Goal: Task Accomplishment & Management: Manage account settings

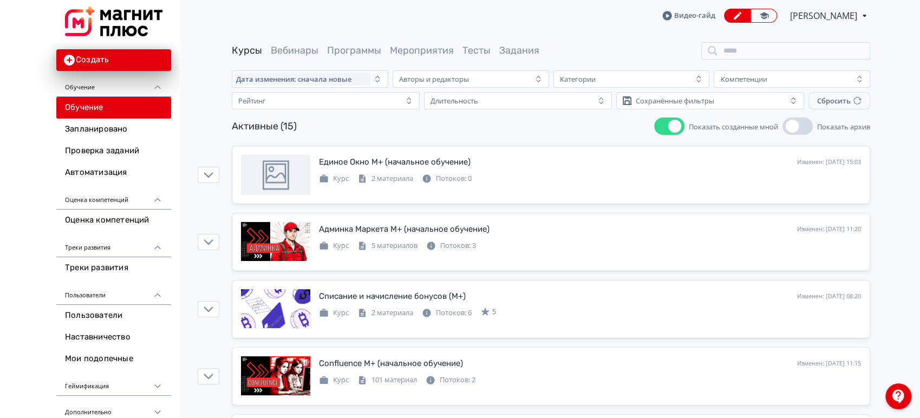
click at [245, 49] on link "Курсы" at bounding box center [247, 50] width 30 height 12
drag, startPoint x: 643, startPoint y: 133, endPoint x: 677, endPoint y: 130, distance: 33.6
click at [665, 132] on div "Активные (15) Показать созданные мной Показать архив" at bounding box center [551, 125] width 638 height 17
click at [665, 129] on button "Показать созданные мной" at bounding box center [669, 125] width 30 height 17
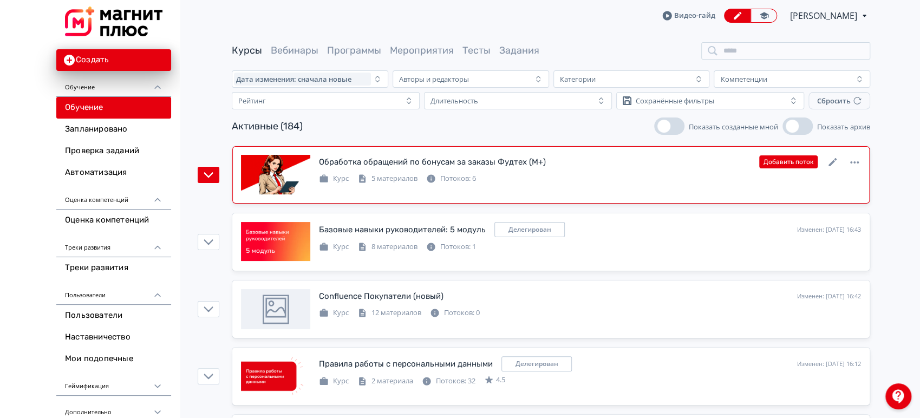
drag, startPoint x: 704, startPoint y: 183, endPoint x: 770, endPoint y: 181, distance: 65.5
click at [704, 183] on div "Курс 5 материалов Потоков: 6" at bounding box center [590, 177] width 542 height 13
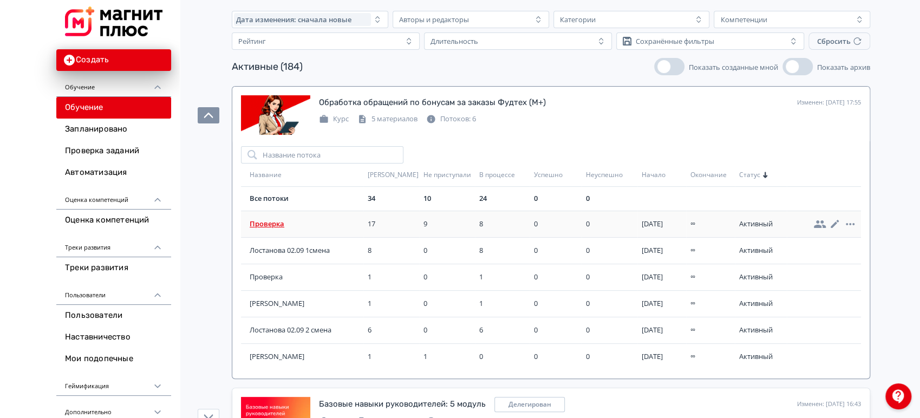
scroll to position [60, 0]
click at [312, 248] on span "Лостанова 02.09 1смена" at bounding box center [306, 250] width 114 height 11
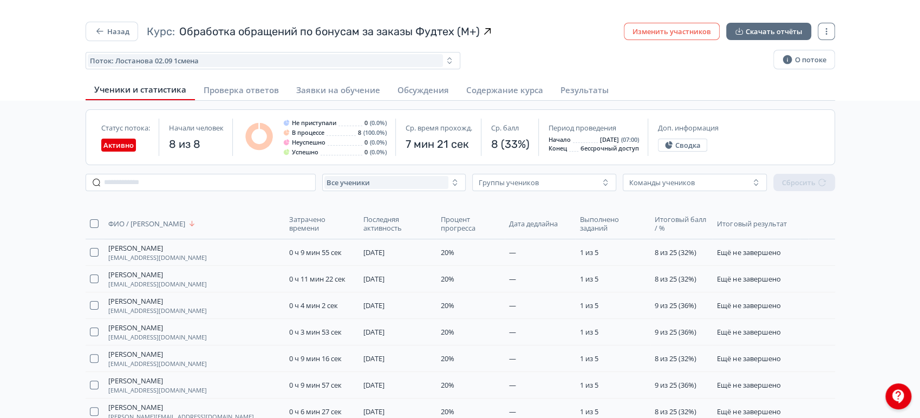
click at [674, 32] on button "Изменить участников" at bounding box center [671, 31] width 96 height 17
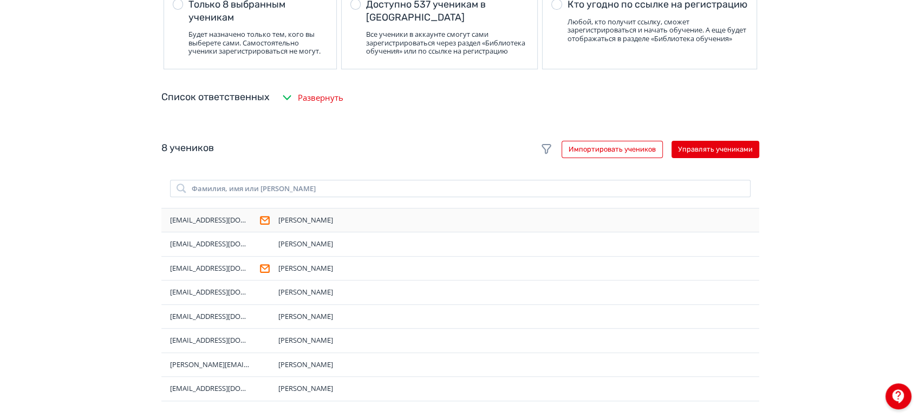
scroll to position [180, 0]
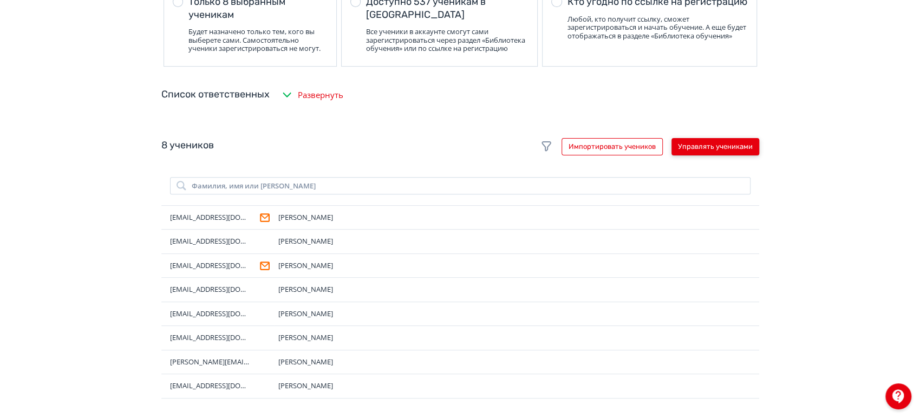
click at [715, 155] on button "Управлять учениками" at bounding box center [715, 146] width 88 height 17
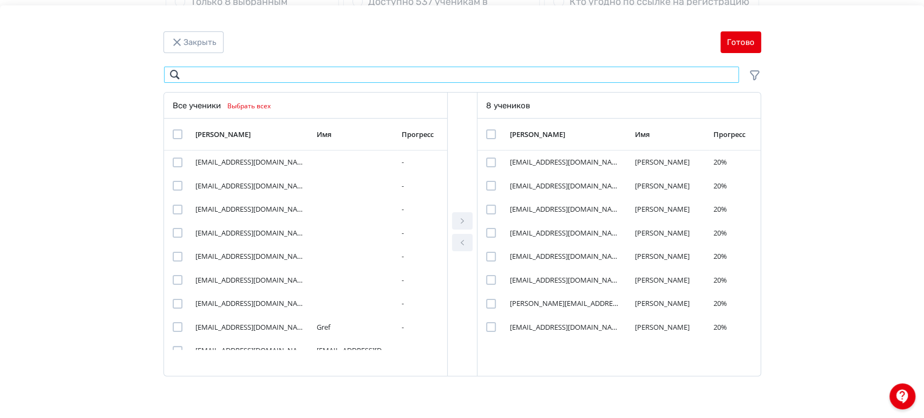
click at [255, 67] on input "Modal" at bounding box center [451, 74] width 576 height 17
type input "*"
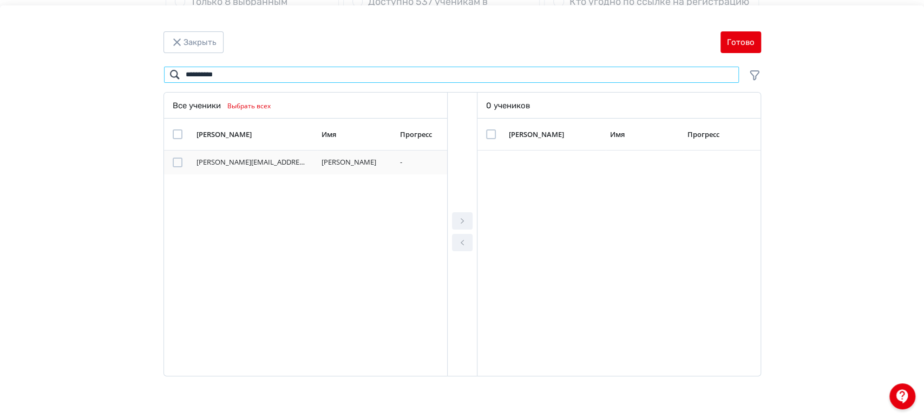
type input "**********"
drag, startPoint x: 178, startPoint y: 167, endPoint x: 194, endPoint y: 167, distance: 15.7
click at [178, 167] on div "Modal" at bounding box center [178, 162] width 10 height 10
click at [461, 222] on icon "Modal" at bounding box center [462, 221] width 3 height 5
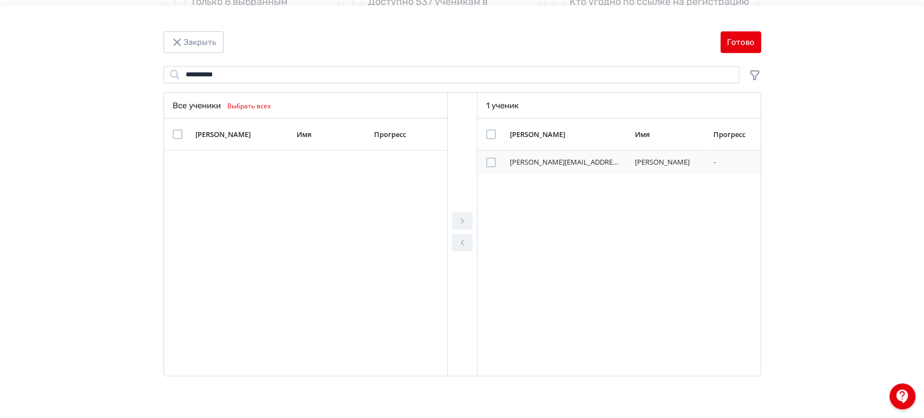
drag, startPoint x: 485, startPoint y: 163, endPoint x: 491, endPoint y: 163, distance: 6.0
click at [486, 163] on div "Modal" at bounding box center [491, 162] width 10 height 10
click at [738, 50] on button "Готово" at bounding box center [740, 42] width 41 height 22
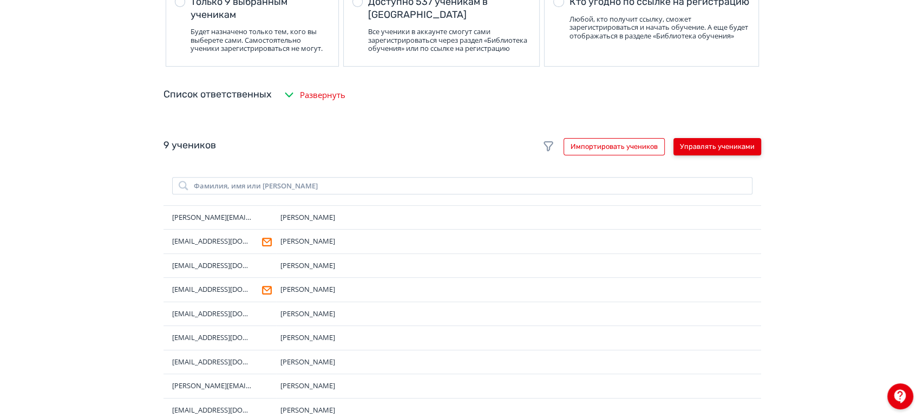
scroll to position [0, 0]
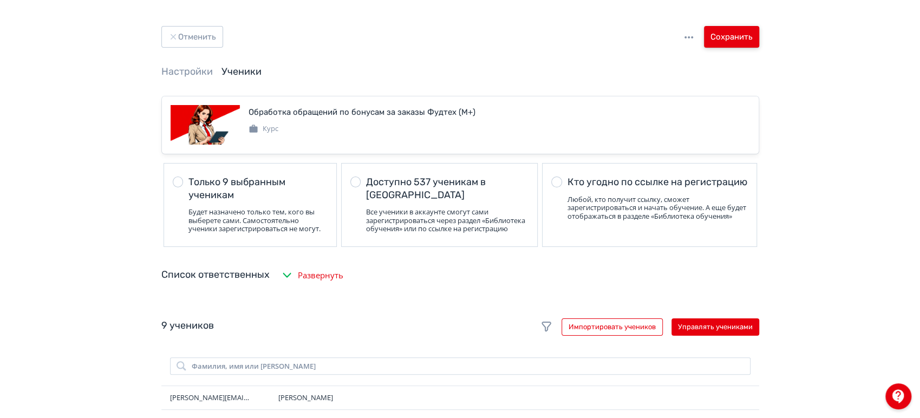
click at [733, 31] on button "Сохранить" at bounding box center [731, 37] width 55 height 22
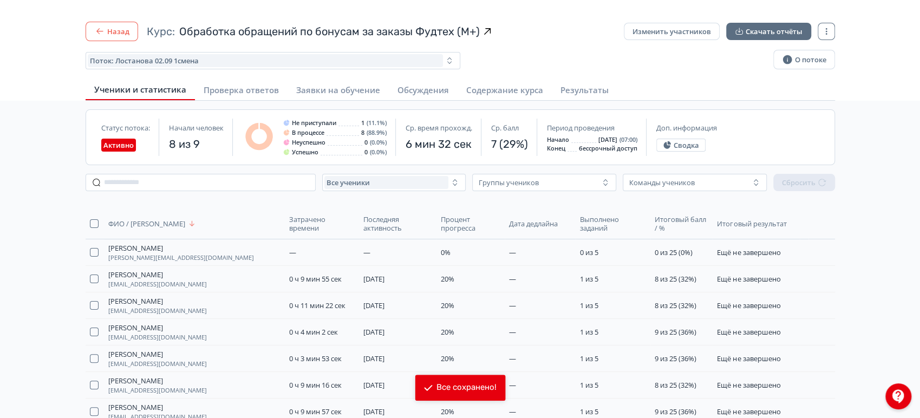
click at [111, 41] on div "Назад Курс: Обработка обращений по бонусам за заказы Фудтех (М+) Изменить участ…" at bounding box center [460, 46] width 749 height 49
click at [117, 31] on button "Назад" at bounding box center [112, 31] width 52 height 19
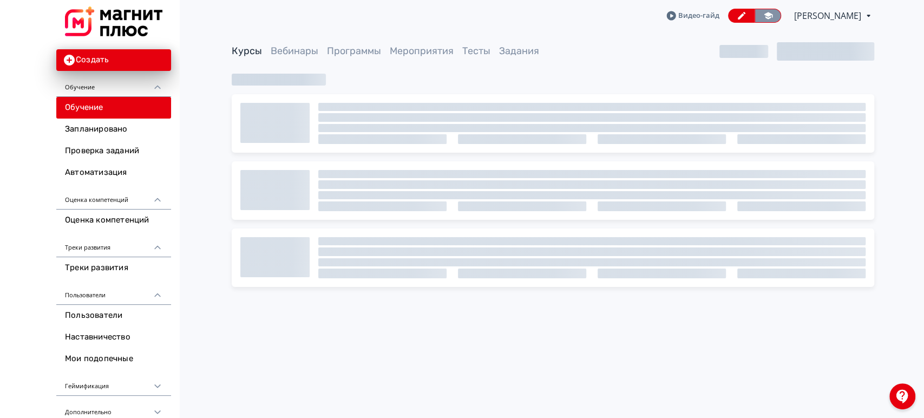
click at [763, 18] on icon at bounding box center [768, 16] width 10 height 10
